Goal: Information Seeking & Learning: Learn about a topic

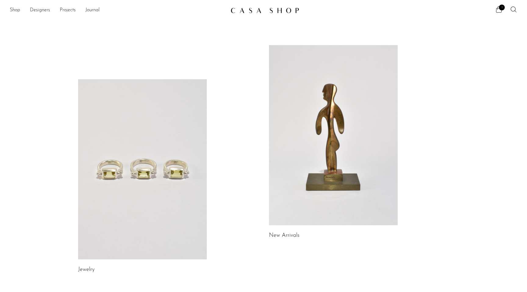
click at [135, 150] on link at bounding box center [142, 169] width 129 height 180
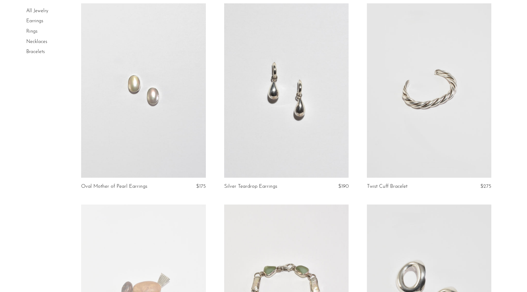
scroll to position [460, 0]
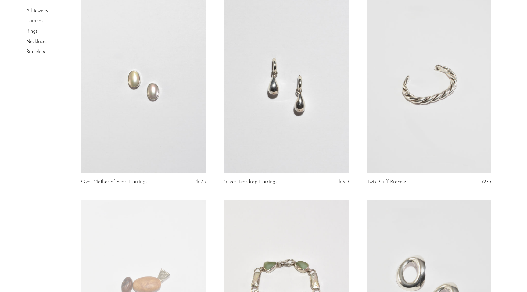
click at [38, 22] on link "Earrings" at bounding box center [34, 21] width 17 height 5
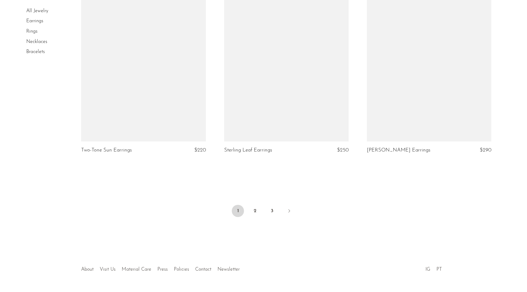
scroll to position [2318, 0]
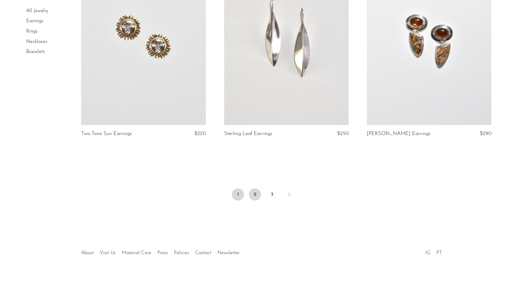
click at [253, 195] on link "2" at bounding box center [255, 194] width 12 height 12
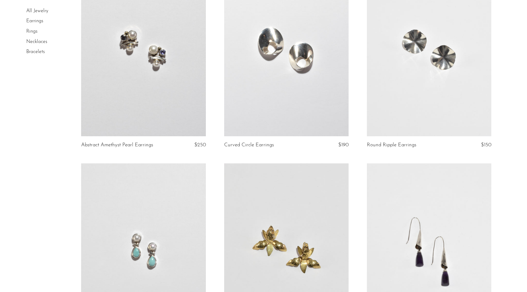
scroll to position [103, 0]
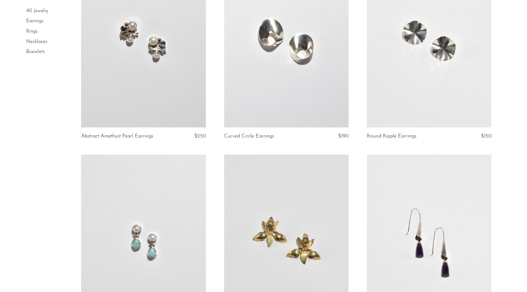
click at [321, 80] on link at bounding box center [286, 40] width 124 height 174
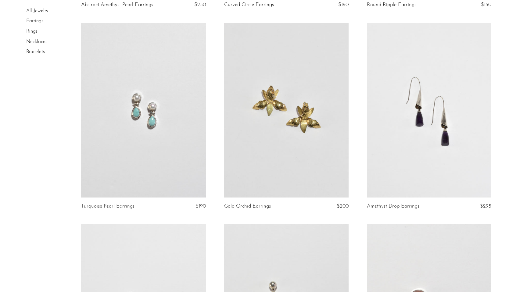
scroll to position [240, 0]
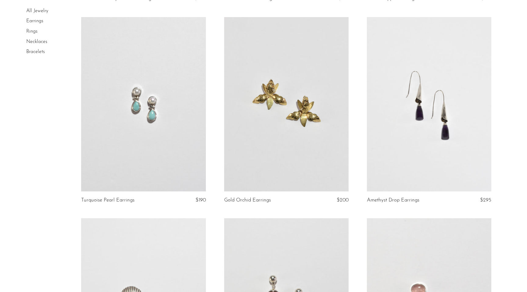
click at [410, 121] on link at bounding box center [429, 104] width 124 height 174
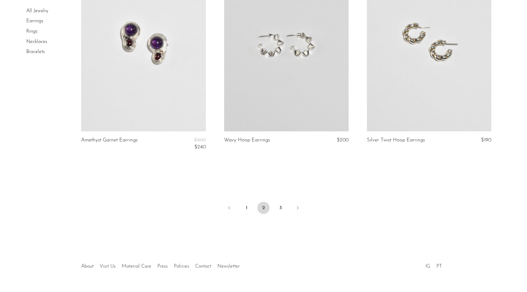
scroll to position [2334, 0]
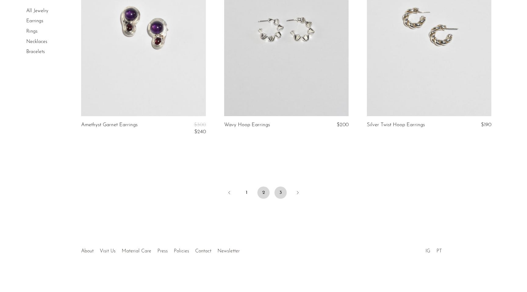
click at [279, 190] on link "3" at bounding box center [280, 192] width 12 height 12
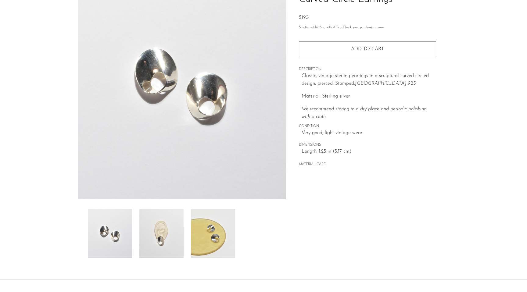
scroll to position [72, 0]
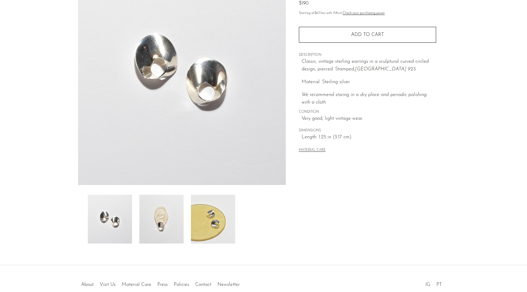
click at [172, 222] on img at bounding box center [161, 219] width 44 height 49
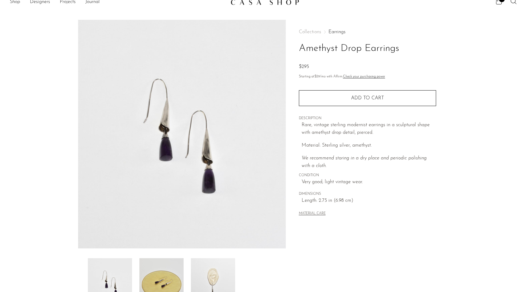
scroll to position [10, 0]
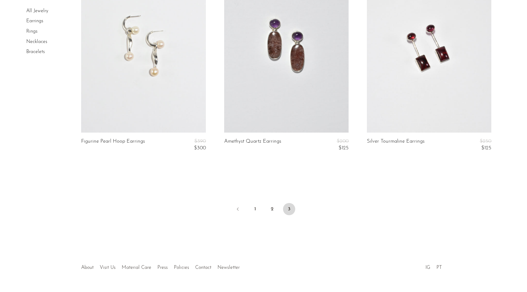
scroll to position [1141, 0]
